Goal: Task Accomplishment & Management: Manage account settings

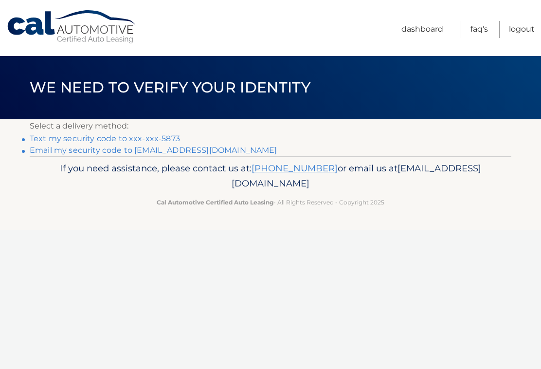
click at [171, 141] on link "Text my security code to xxx-xxx-5873" at bounding box center [105, 138] width 150 height 9
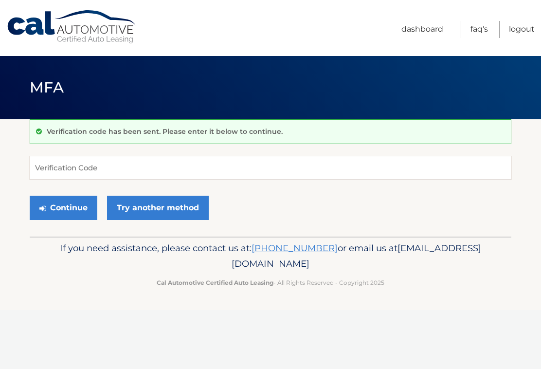
click at [201, 169] on input "Verification Code" at bounding box center [271, 168] width 482 height 24
type input "643586"
click at [63, 207] on button "Continue" at bounding box center [64, 208] width 68 height 24
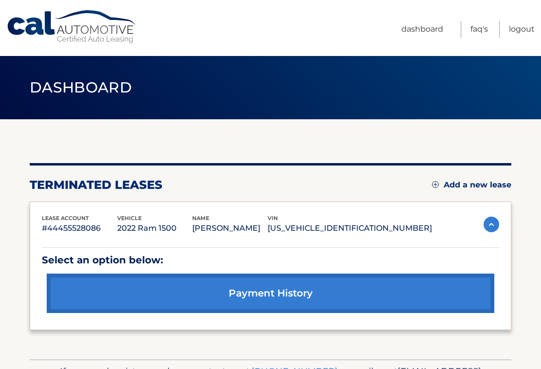
click at [301, 294] on link "payment history" at bounding box center [271, 292] width 448 height 39
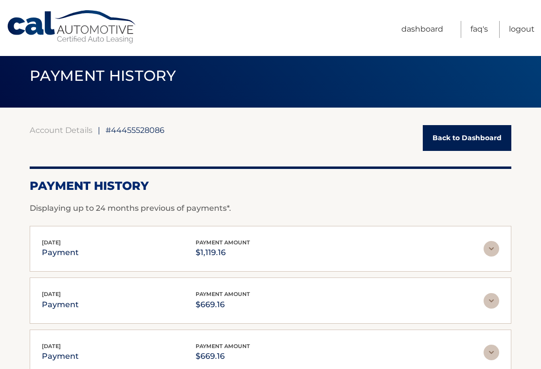
scroll to position [17, 0]
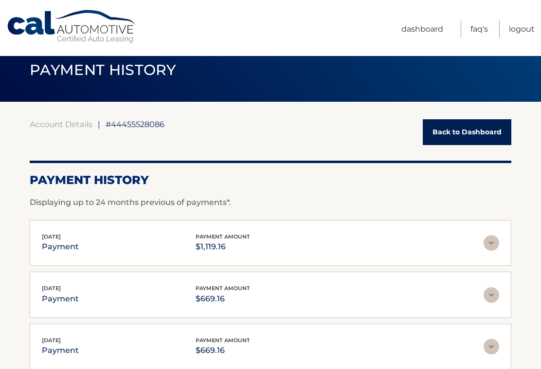
click at [494, 246] on img at bounding box center [492, 243] width 16 height 16
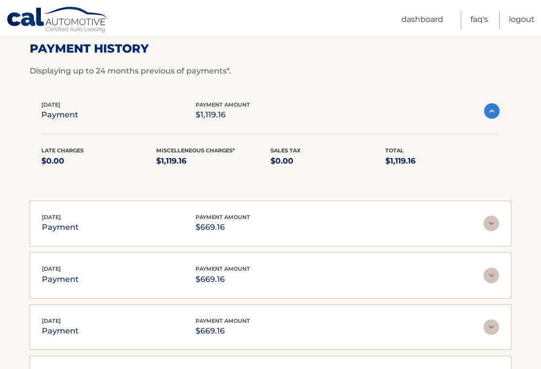
scroll to position [157, 0]
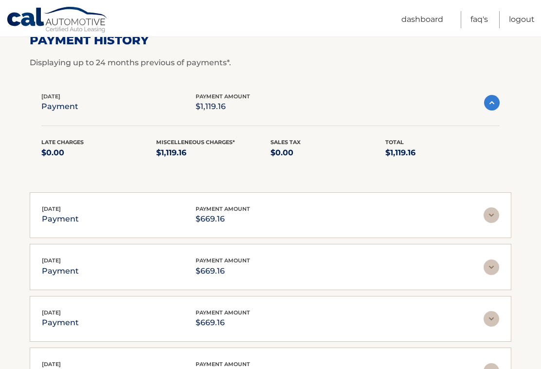
click at [499, 103] on img at bounding box center [492, 103] width 16 height 16
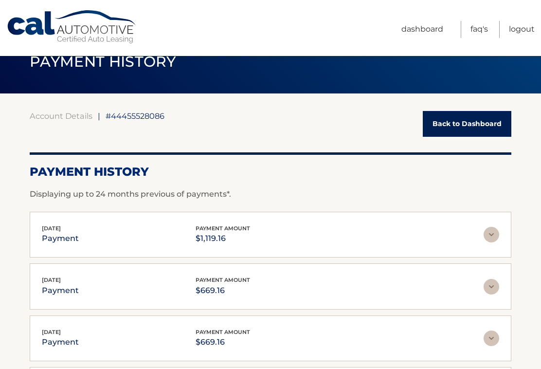
scroll to position [0, 0]
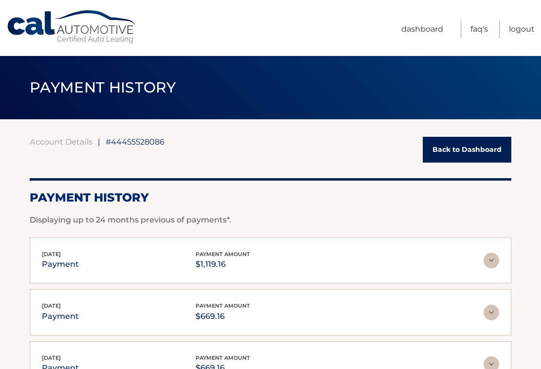
click at [471, 155] on link "Back to Dashboard" at bounding box center [467, 150] width 89 height 26
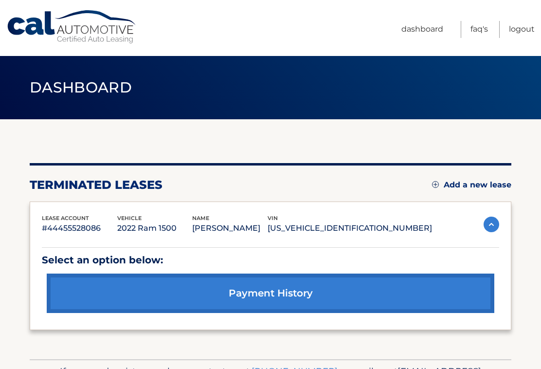
click at [494, 224] on img at bounding box center [492, 224] width 16 height 16
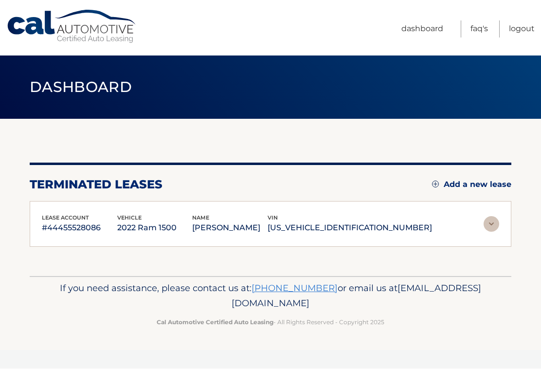
click at [497, 224] on img at bounding box center [492, 224] width 16 height 16
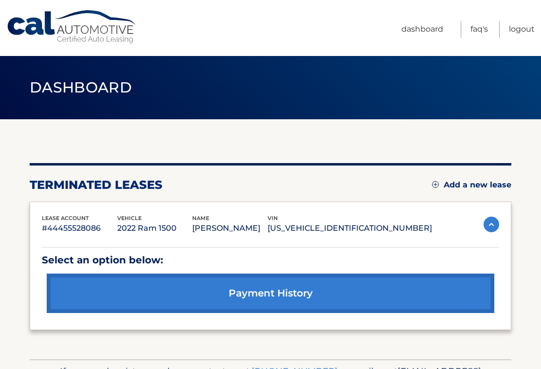
click at [417, 30] on link "Dashboard" at bounding box center [422, 29] width 42 height 17
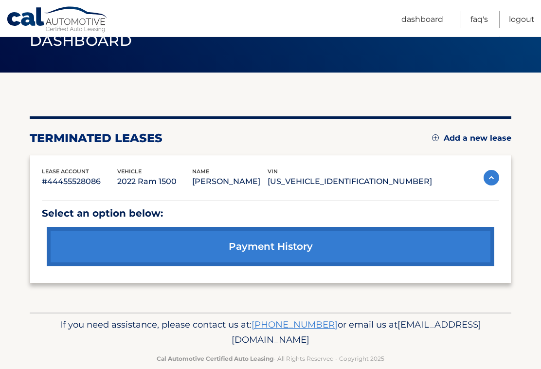
scroll to position [47, 0]
click at [522, 20] on link "Logout" at bounding box center [522, 19] width 26 height 17
